Goal: Task Accomplishment & Management: Complete application form

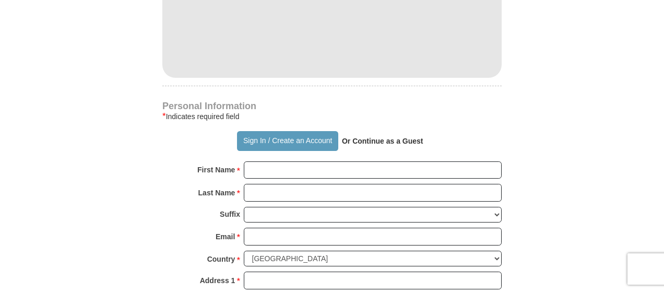
scroll to position [661, 0]
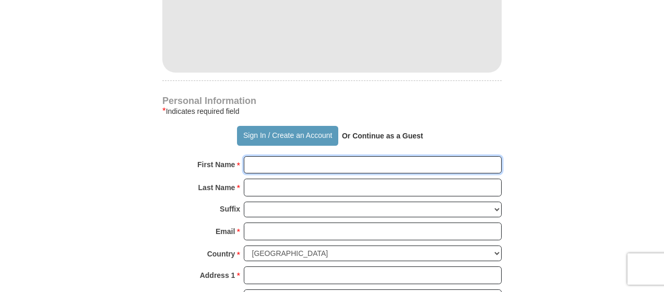
click at [305, 156] on input "First Name *" at bounding box center [373, 165] width 258 height 18
type input "[PERSON_NAME]"
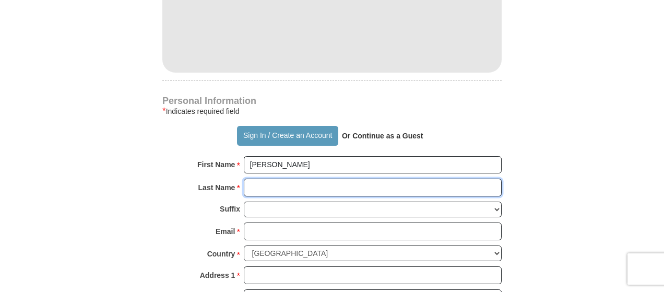
click at [263, 179] on input "Last Name *" at bounding box center [373, 188] width 258 height 18
click at [403, 179] on input "Last Name *" at bounding box center [373, 188] width 258 height 18
type input "cross"
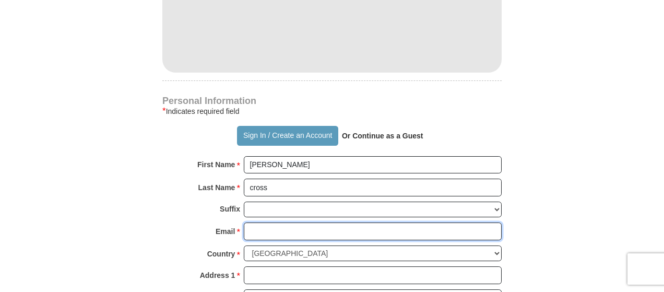
click at [262, 223] on input "Email *" at bounding box center [373, 232] width 258 height 18
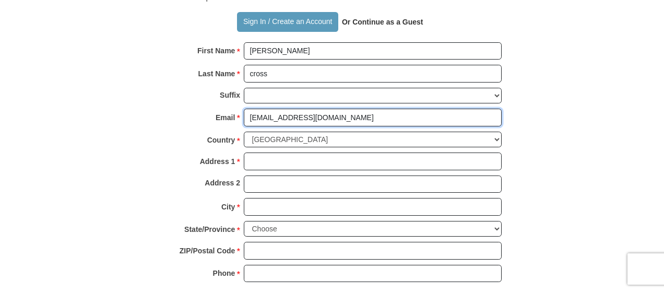
scroll to position [784, 0]
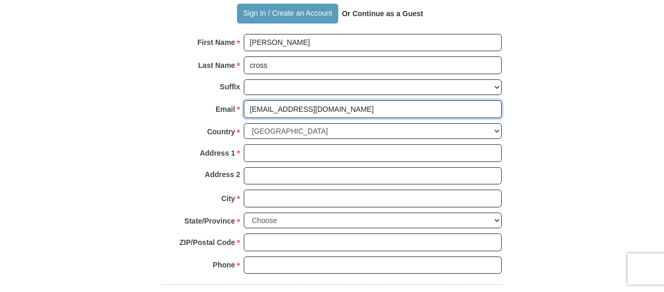
type input "[EMAIL_ADDRESS][DOMAIN_NAME]"
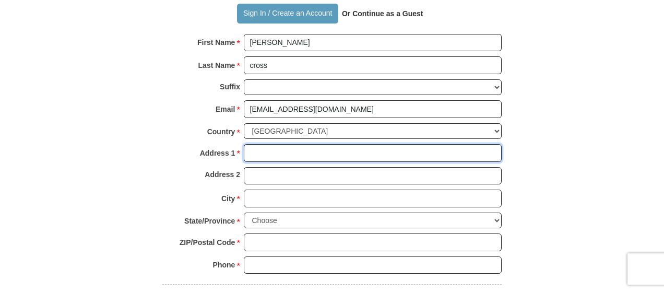
click at [283, 144] on input "Address 1 *" at bounding box center [373, 153] width 258 height 18
type input "[STREET_ADDRESS]"
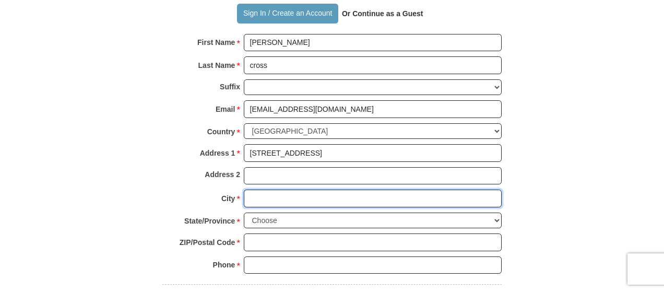
type input "[GEOGRAPHIC_DATA]"
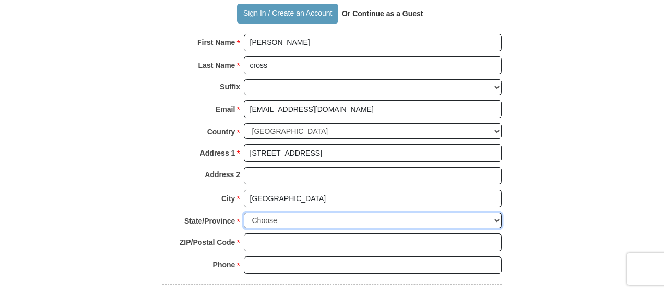
select select "IL"
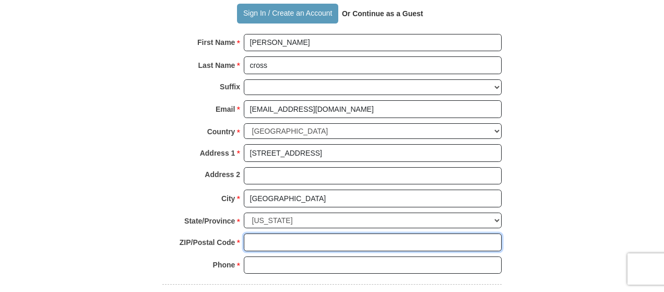
type input "61832"
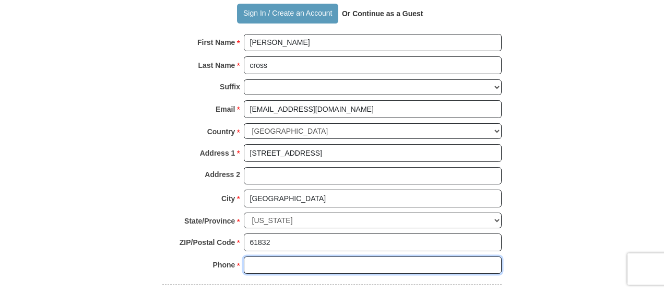
type input "2175970646"
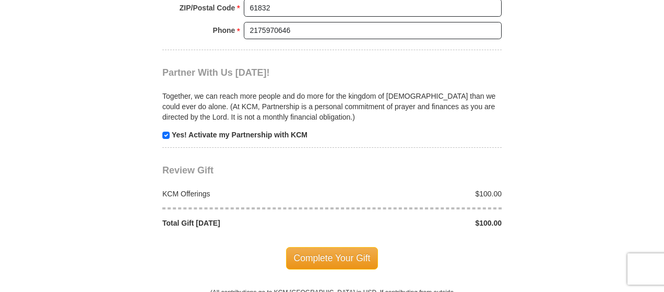
scroll to position [1079, 0]
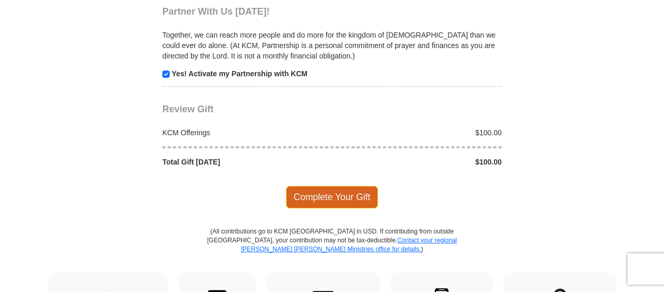
click at [338, 186] on span "Complete Your Gift" at bounding box center [332, 197] width 92 height 22
